Goal: Task Accomplishment & Management: Use online tool/utility

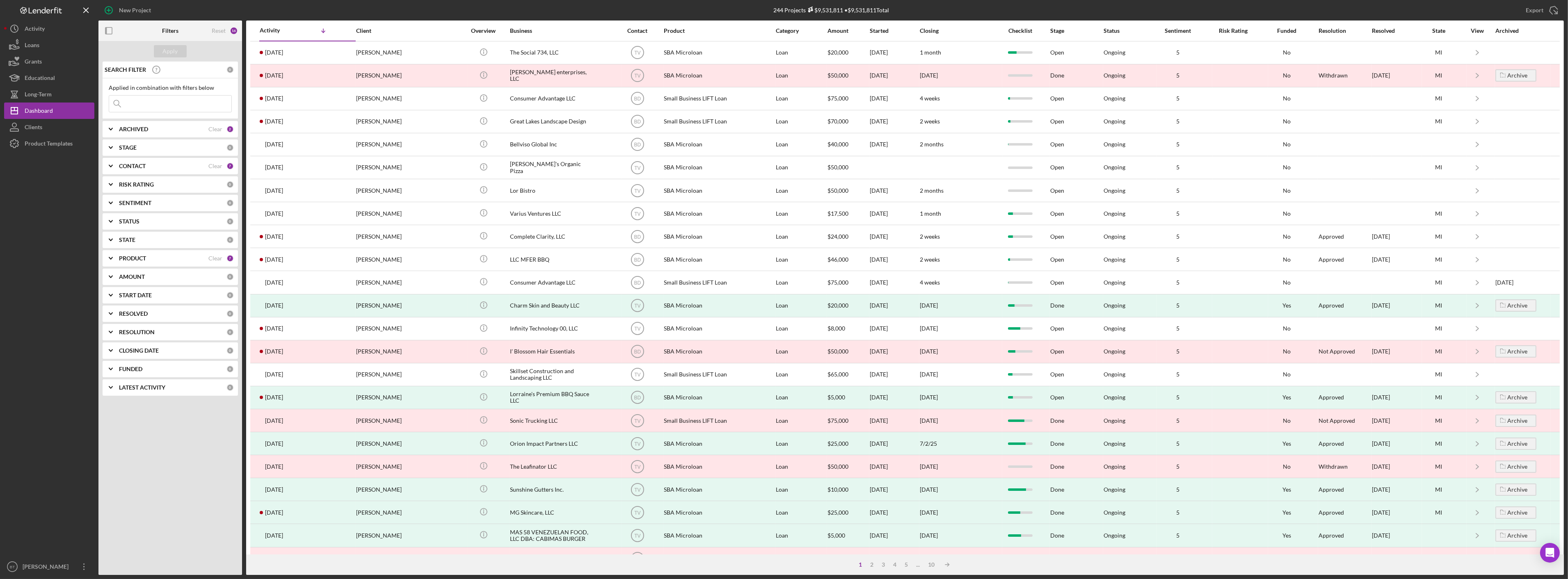
click at [156, 130] on div "ARCHIVED" at bounding box center [163, 129] width 89 height 7
click at [117, 173] on input "Archived" at bounding box center [113, 175] width 8 height 8
checkbox input "false"
click at [170, 40] on div "Filters" at bounding box center [170, 31] width 16 height 21
click at [164, 54] on div "Apply" at bounding box center [170, 51] width 15 height 12
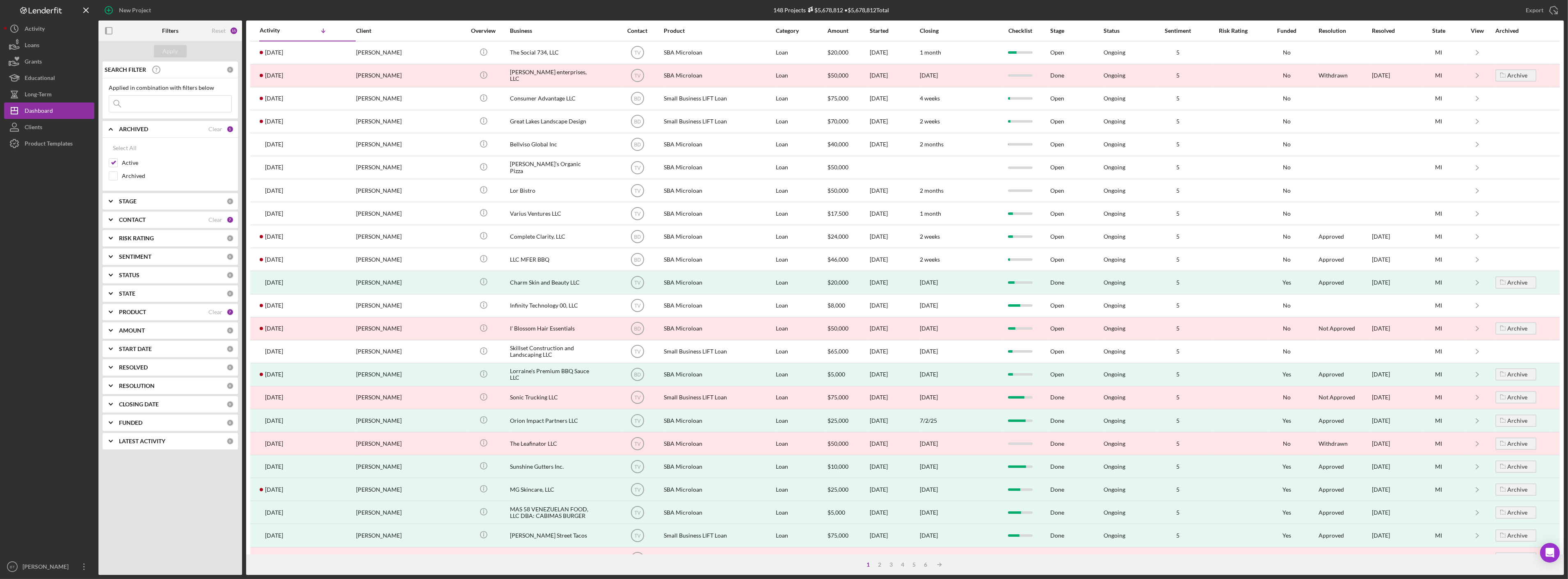
click at [207, 100] on input at bounding box center [170, 103] width 122 height 16
type input "[PERSON_NAME]"
click at [166, 54] on div "Apply" at bounding box center [170, 51] width 15 height 12
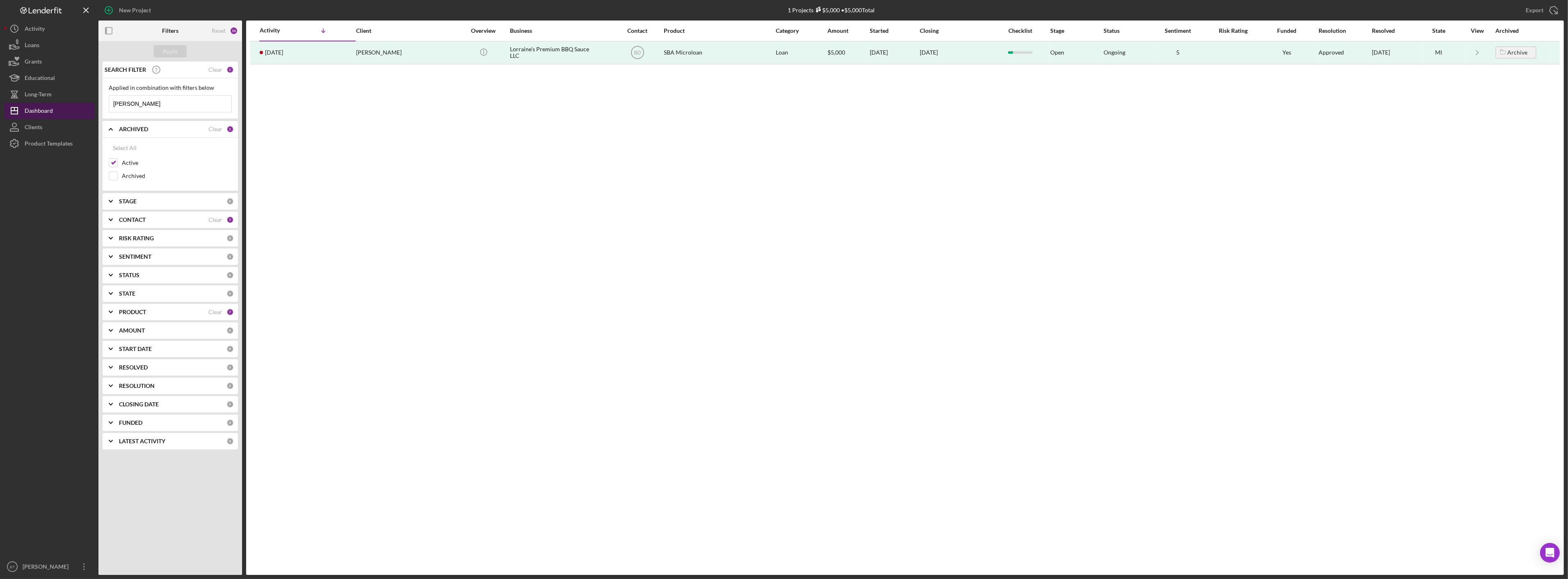
drag, startPoint x: 155, startPoint y: 100, endPoint x: 71, endPoint y: 105, distance: 84.1
click at [72, 105] on div "New Project 1 Projects $5,000 • $5,000 Total Export Icon/Export Filters Reset 1…" at bounding box center [784, 287] width 1560 height 575
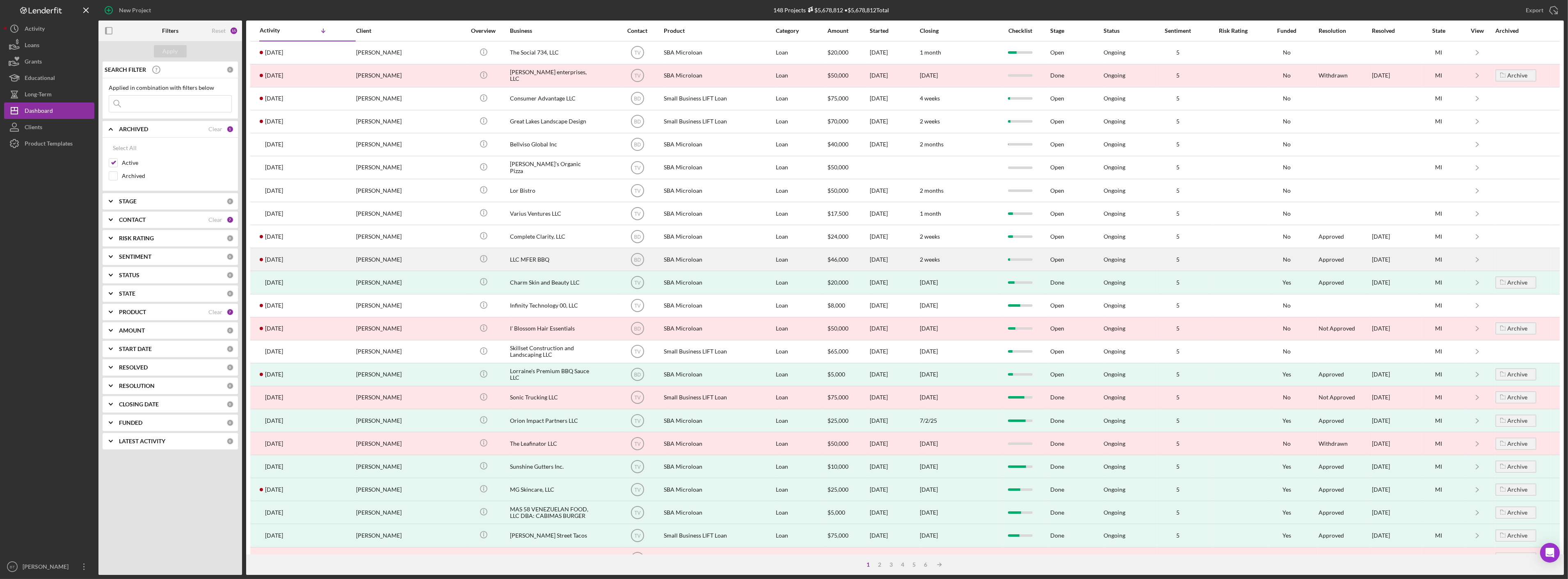
click at [464, 263] on td "[PERSON_NAME]" at bounding box center [411, 260] width 112 height 23
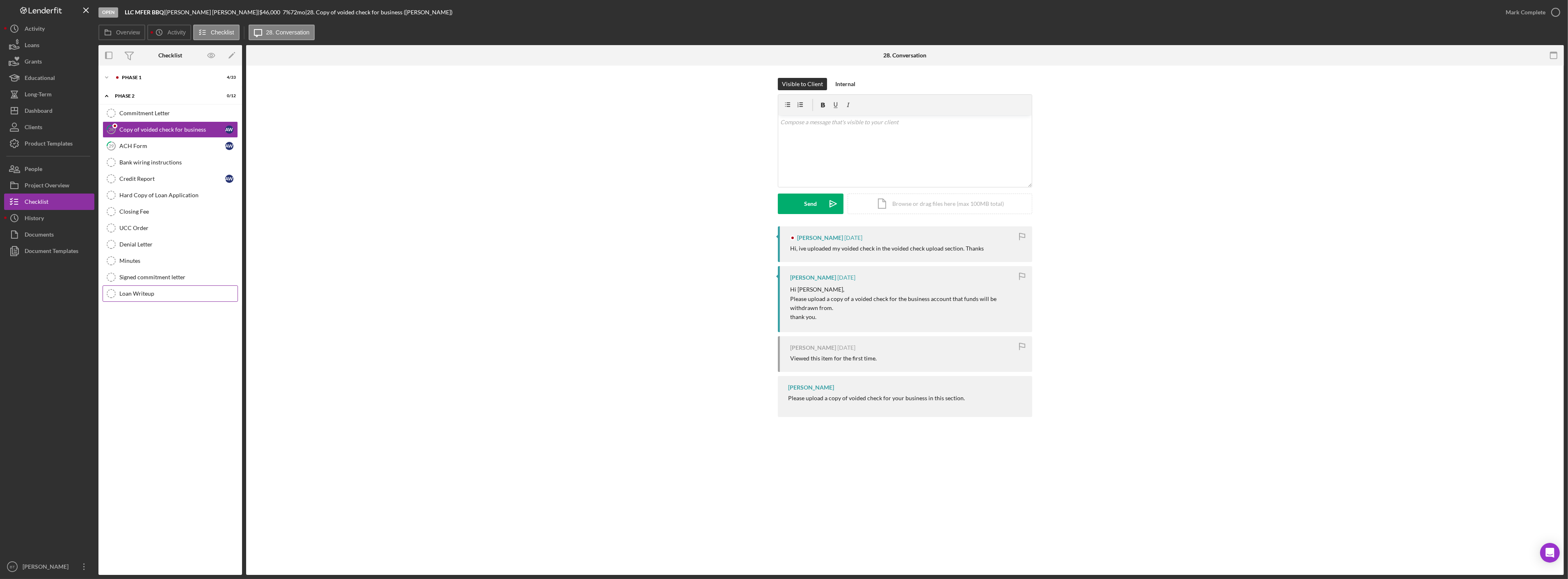
click at [126, 296] on div "Loan Writeup" at bounding box center [178, 293] width 118 height 7
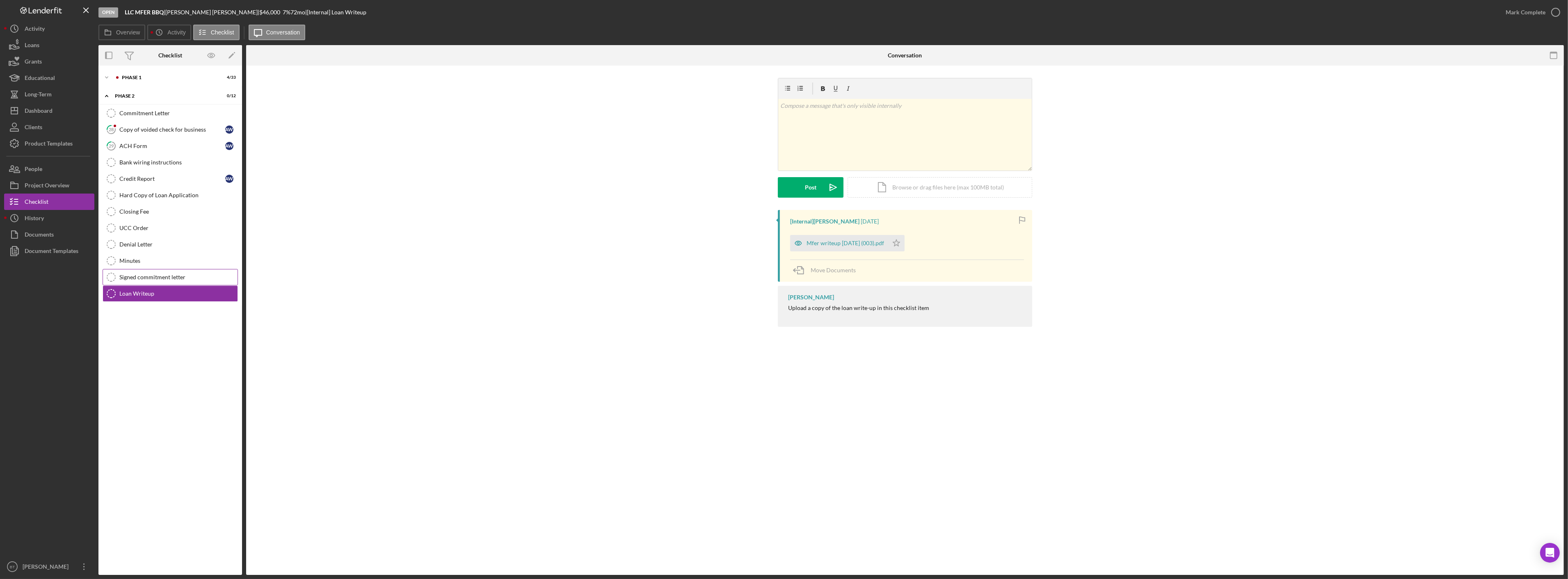
click at [123, 280] on div "Signed commitment letter" at bounding box center [178, 277] width 118 height 7
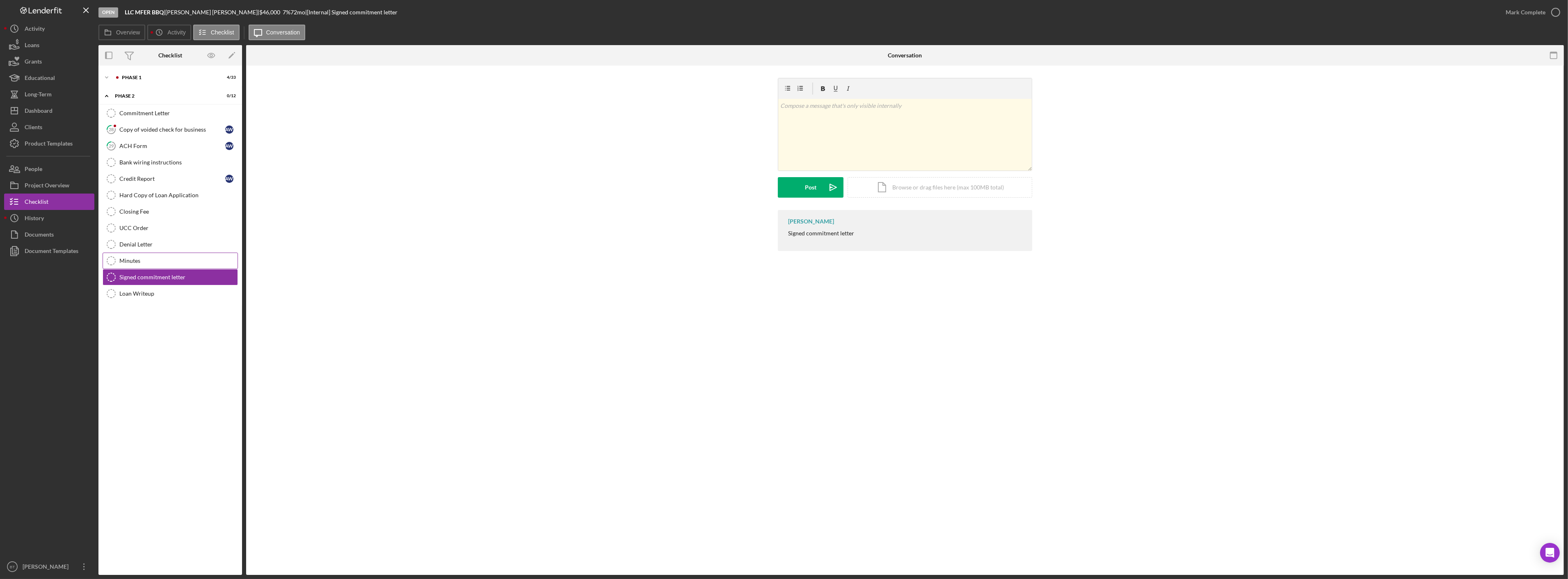
click at [130, 266] on link "Minutes Minutes" at bounding box center [170, 260] width 135 height 16
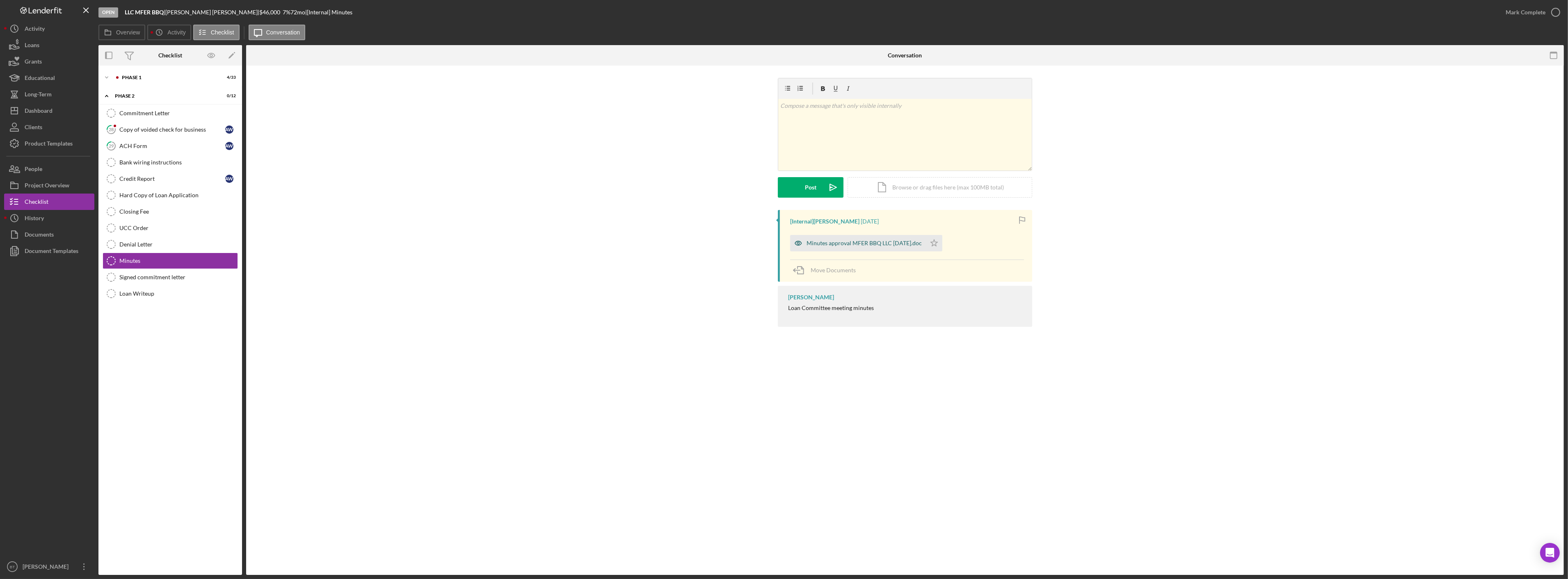
click at [814, 243] on div "Minutes approval MFER BBQ LLC [DATE].doc" at bounding box center [864, 243] width 115 height 7
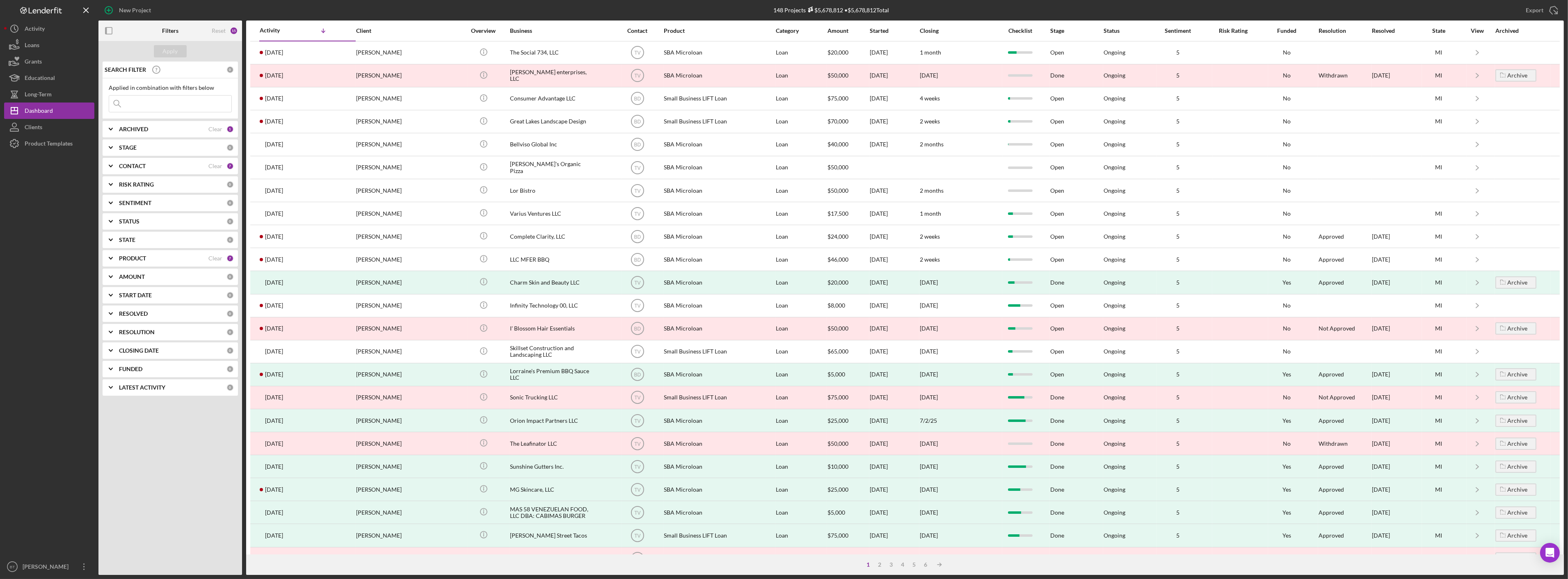
click at [145, 102] on input at bounding box center [170, 103] width 122 height 16
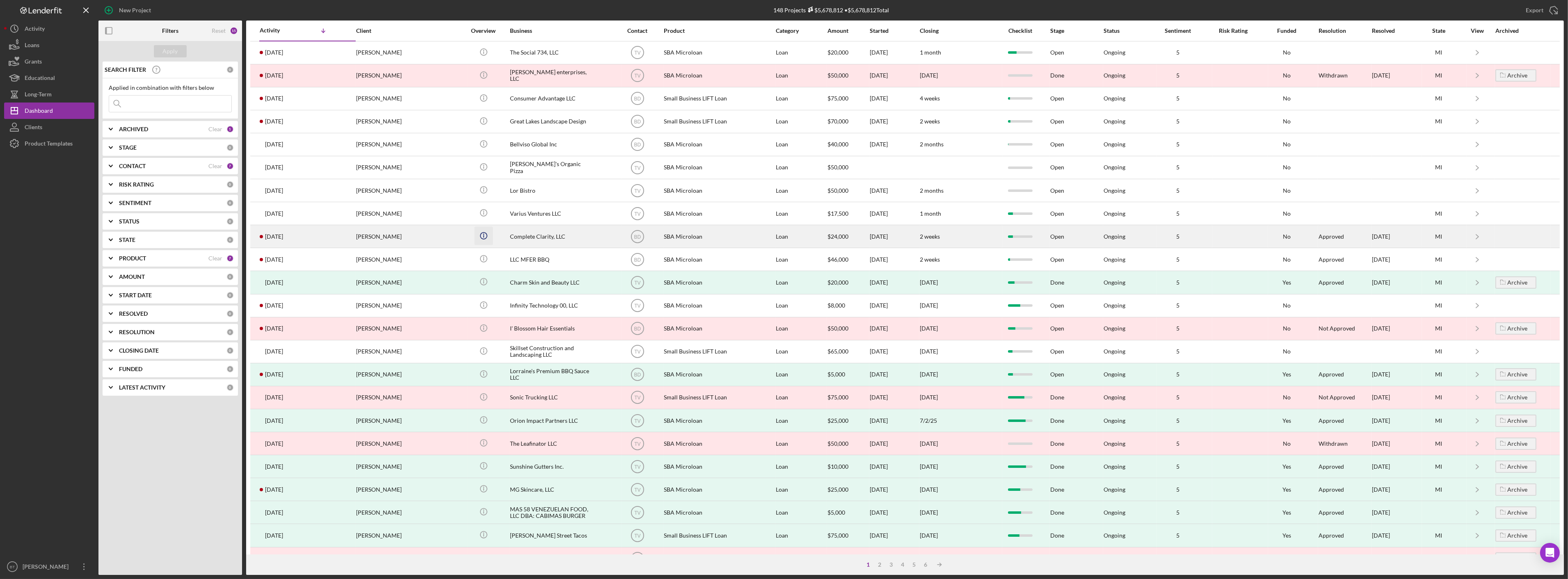
click at [481, 245] on icon "Icon/Info" at bounding box center [483, 236] width 18 height 18
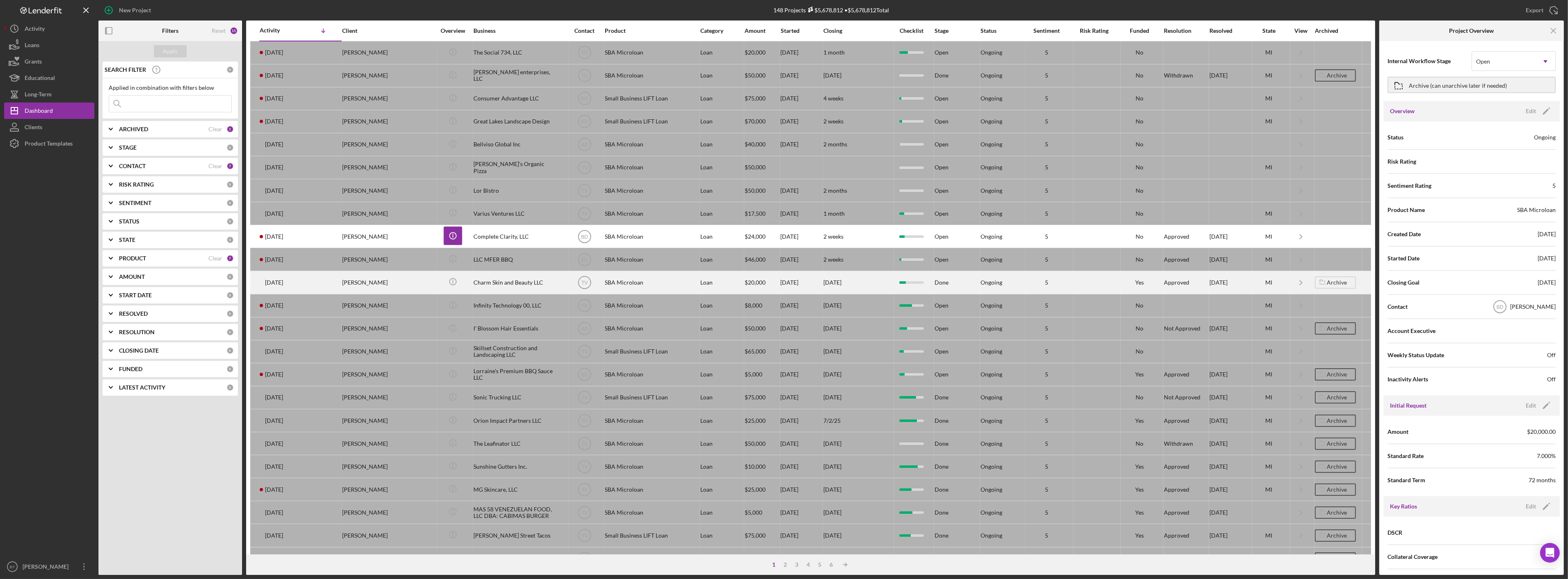
click at [359, 286] on div "[PERSON_NAME]" at bounding box center [383, 282] width 82 height 22
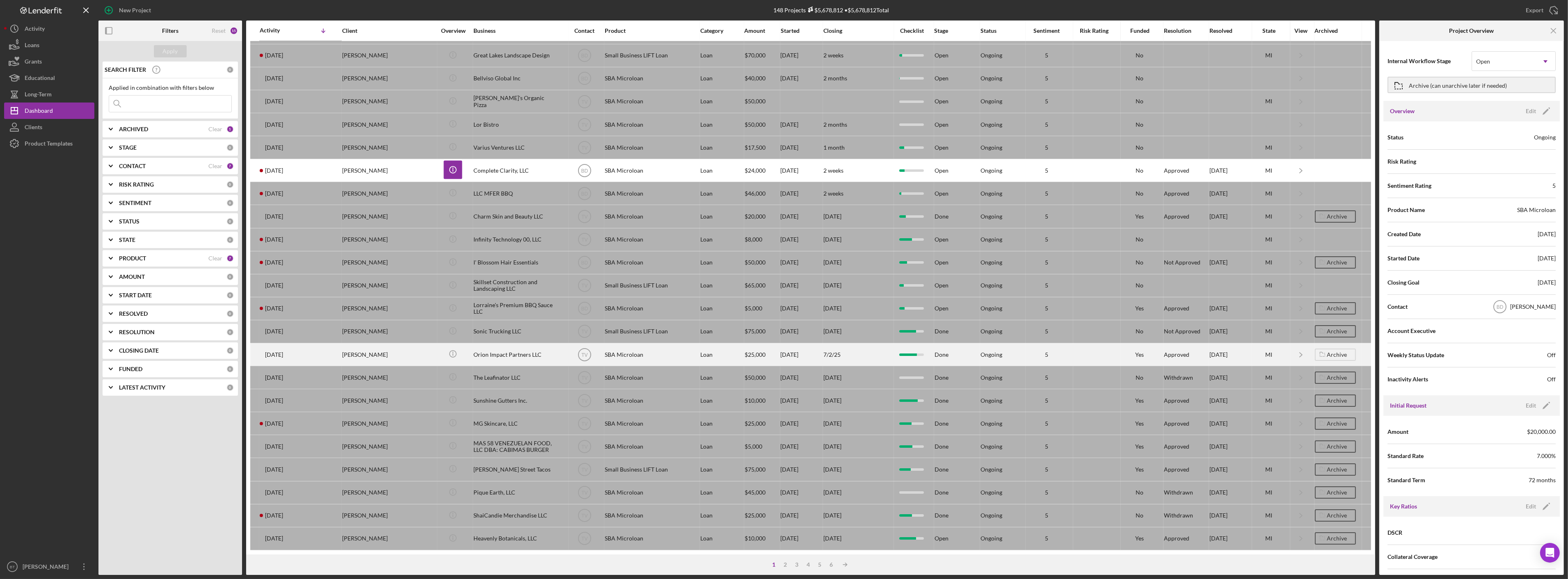
scroll to position [75, 0]
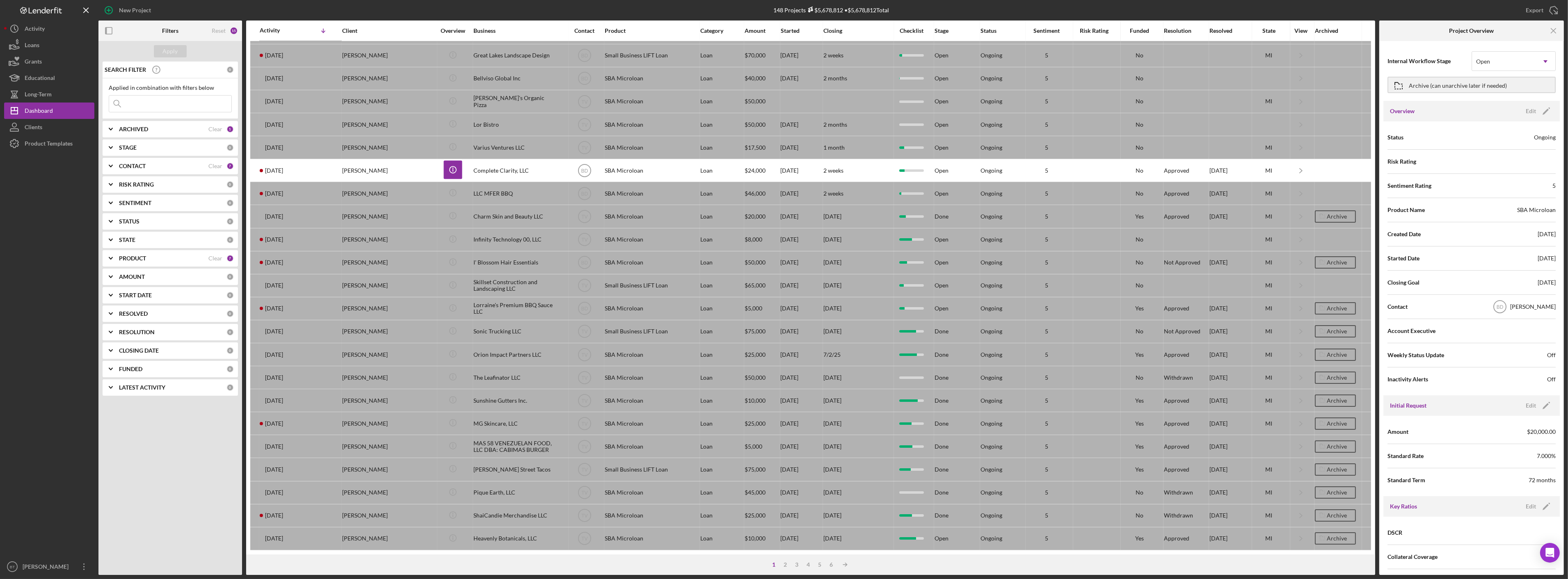
click at [136, 106] on input at bounding box center [170, 103] width 122 height 16
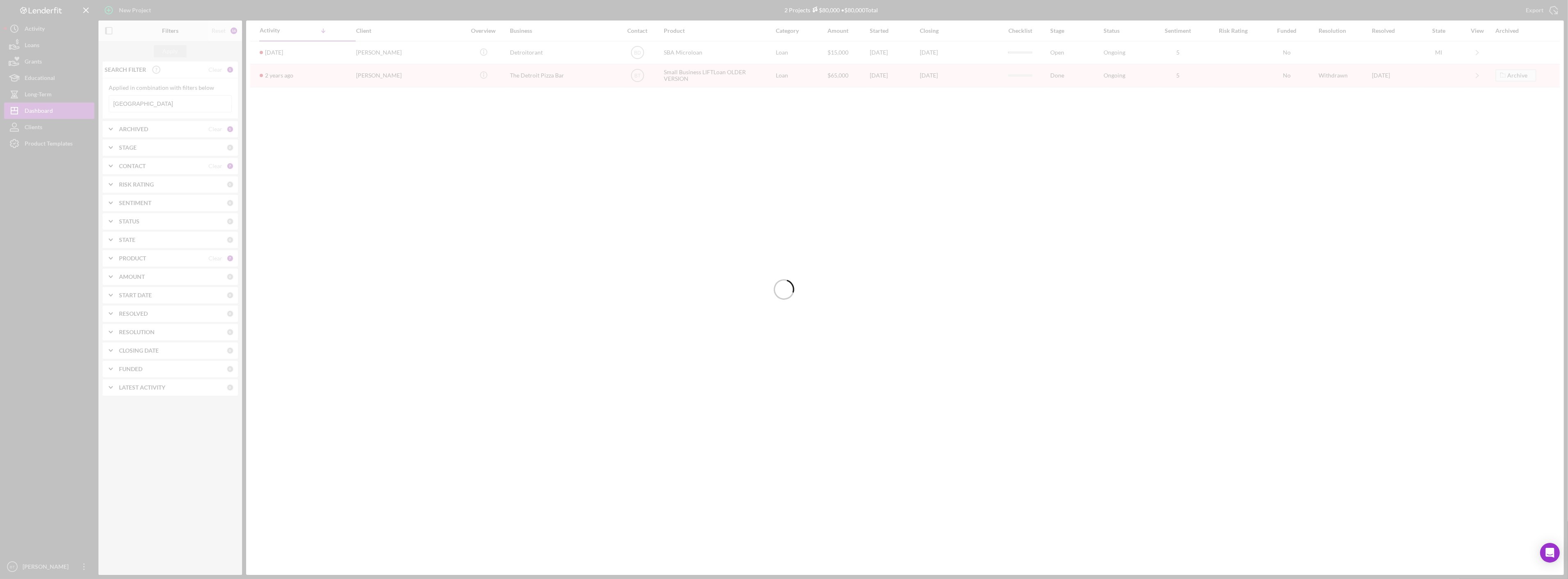
scroll to position [0, 0]
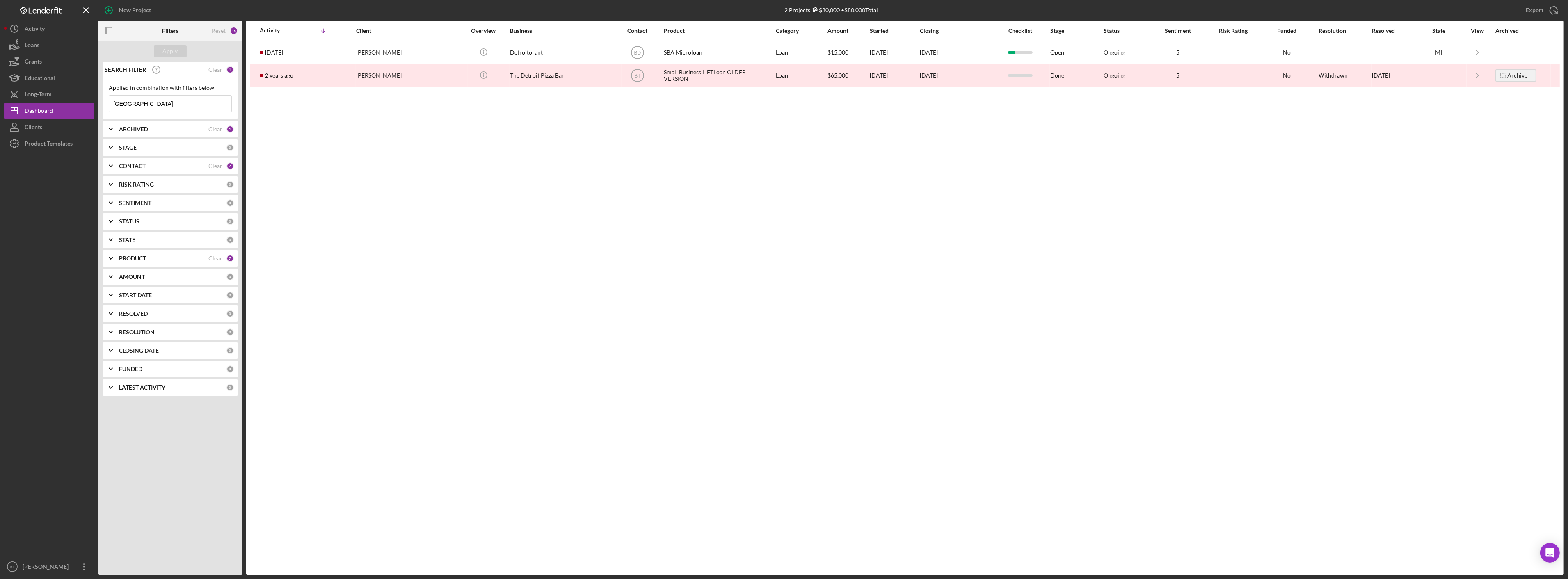
type input "[GEOGRAPHIC_DATA]"
drag, startPoint x: 166, startPoint y: 105, endPoint x: 104, endPoint y: 101, distance: 62.1
click at [104, 101] on div "Applied in combination with filters below detroit Icon/Menu Close" at bounding box center [170, 99] width 135 height 41
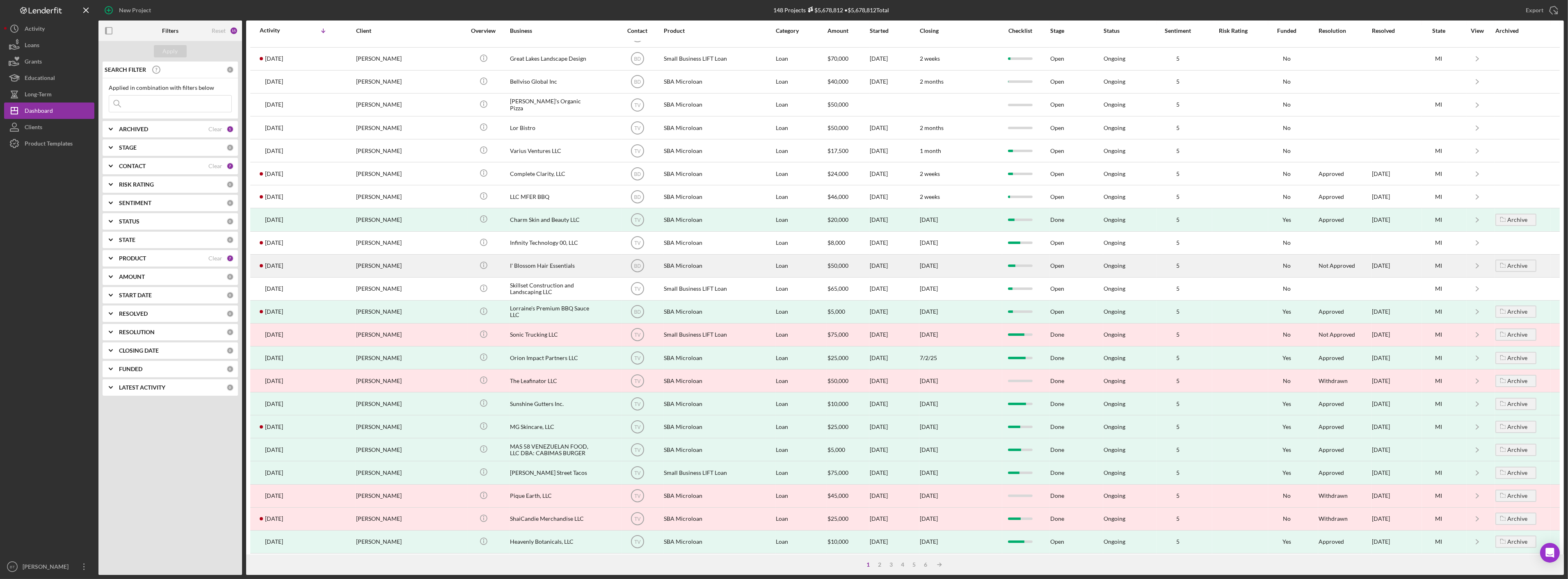
scroll to position [75, 0]
